Goal: Find specific page/section: Find specific page/section

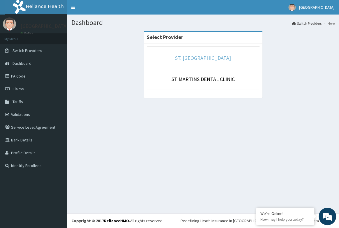
click at [196, 55] on link "ST. [GEOGRAPHIC_DATA]" at bounding box center [203, 58] width 56 height 7
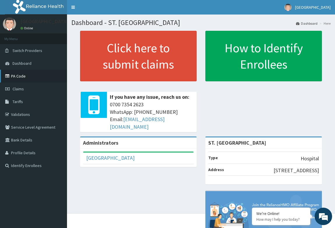
click at [34, 77] on link "PA Code" at bounding box center [33, 76] width 67 height 13
